Goal: Find contact information: Find contact information

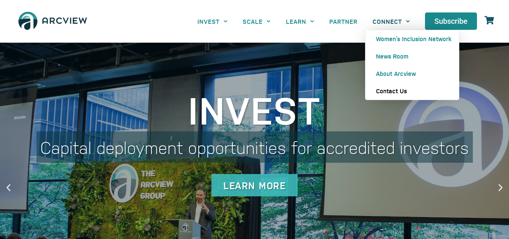
click at [390, 91] on link "Contact Us" at bounding box center [412, 90] width 93 height 17
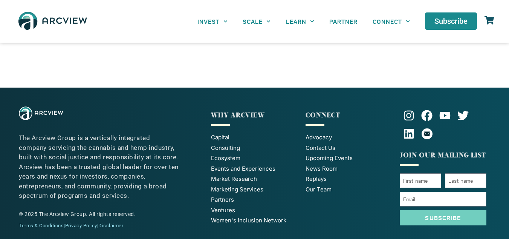
scroll to position [441, 0]
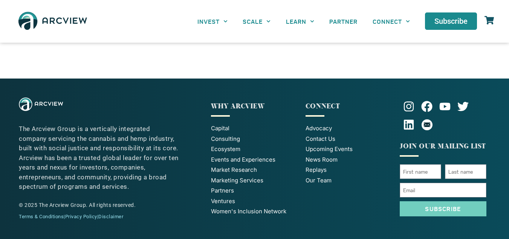
click at [319, 179] on span "Our Team" at bounding box center [319, 180] width 26 height 9
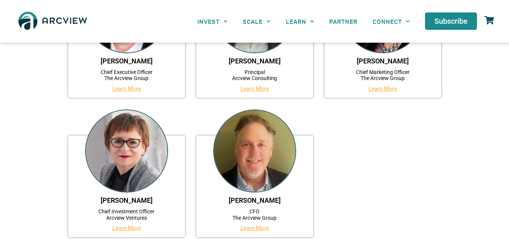
scroll to position [302, 0]
